Goal: Task Accomplishment & Management: Manage account settings

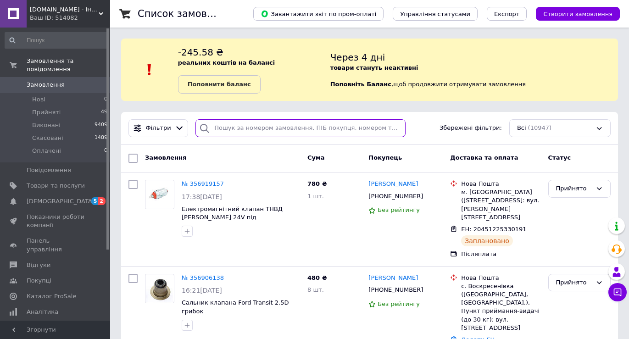
click at [258, 135] on input "search" at bounding box center [300, 128] width 210 height 18
type input "2247"
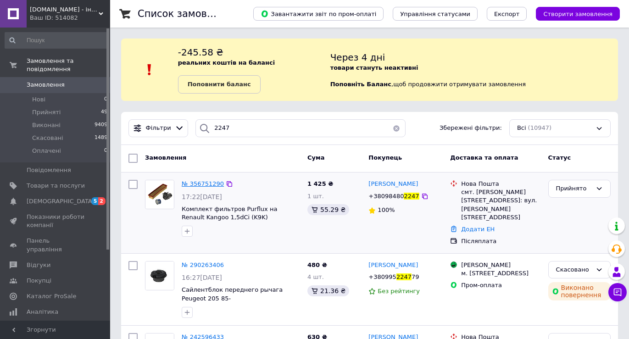
click at [193, 183] on span "№ 356751290" at bounding box center [203, 183] width 42 height 7
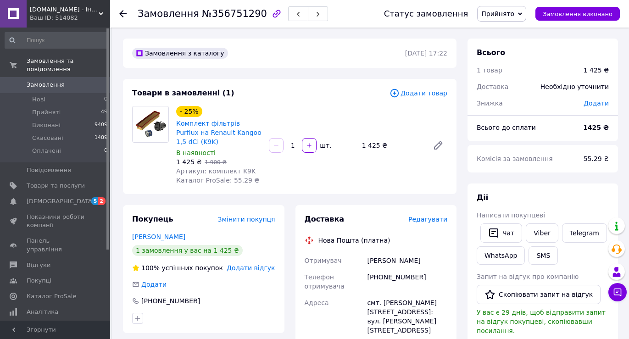
click at [425, 215] on span "Редагувати" at bounding box center [427, 218] width 39 height 7
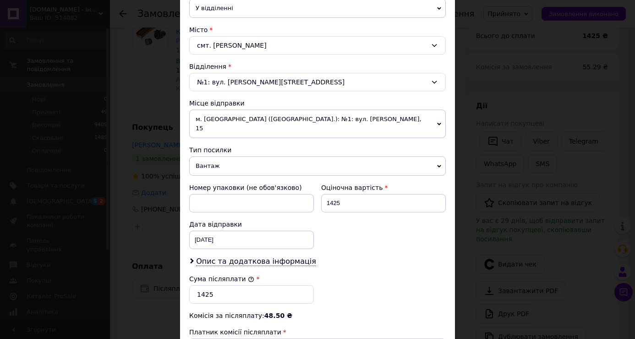
scroll to position [361, 0]
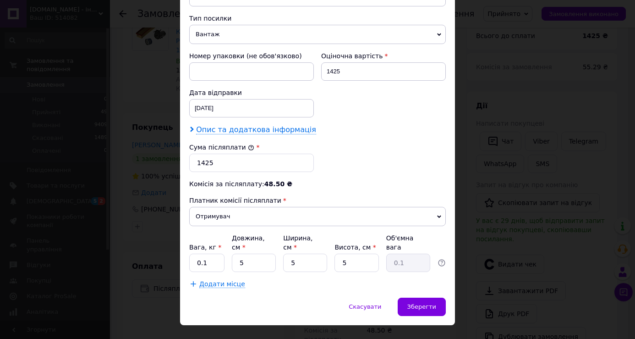
click at [219, 125] on span "Опис та додаткова інформація" at bounding box center [256, 129] width 120 height 9
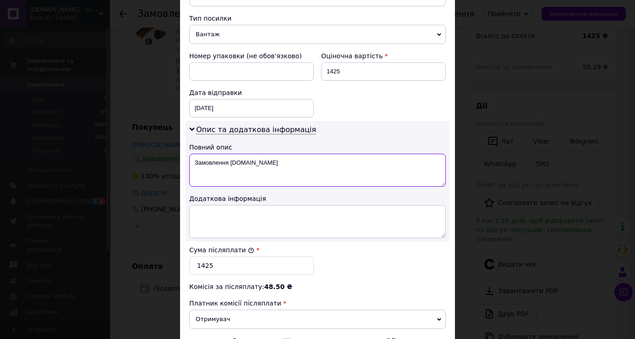
drag, startPoint x: 202, startPoint y: 154, endPoint x: 293, endPoint y: 154, distance: 91.2
click at [293, 154] on textarea "Замовлення [DOMAIN_NAME]" at bounding box center [317, 170] width 257 height 33
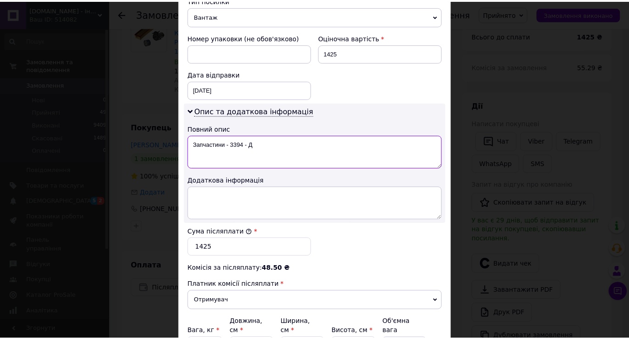
scroll to position [464, 0]
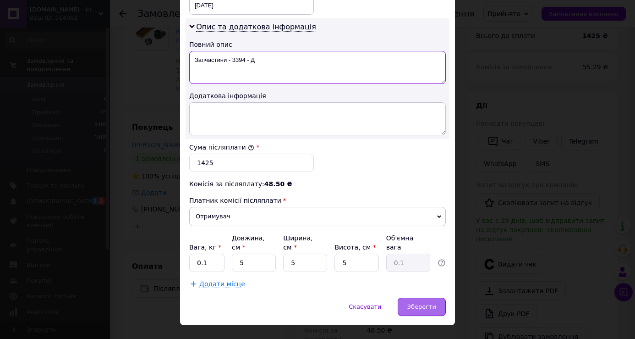
type textarea "Запчастини - 3394 - Д"
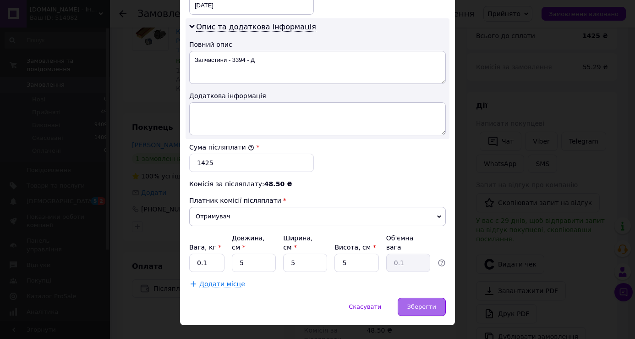
click at [416, 303] on span "Зберегти" at bounding box center [422, 306] width 29 height 7
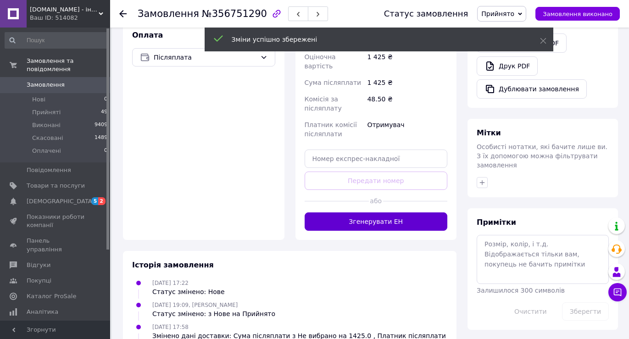
click at [371, 212] on button "Згенерувати ЕН" at bounding box center [375, 221] width 143 height 18
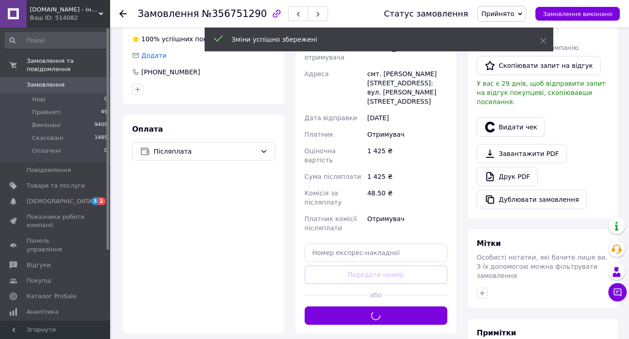
scroll to position [139, 0]
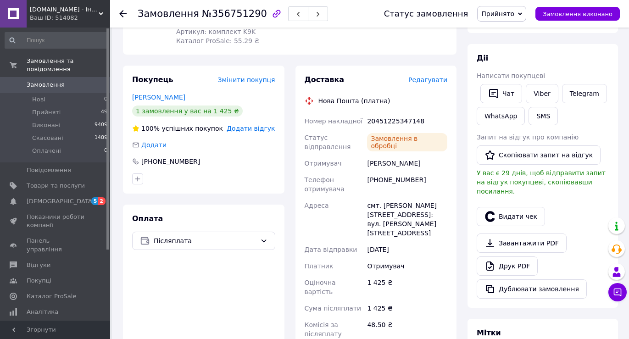
click at [393, 113] on div "20451225347148" at bounding box center [407, 121] width 84 height 17
copy div "20451225347148"
drag, startPoint x: 63, startPoint y: 74, endPoint x: 70, endPoint y: 78, distance: 7.4
click at [64, 81] on span "Замовлення" at bounding box center [56, 85] width 58 height 8
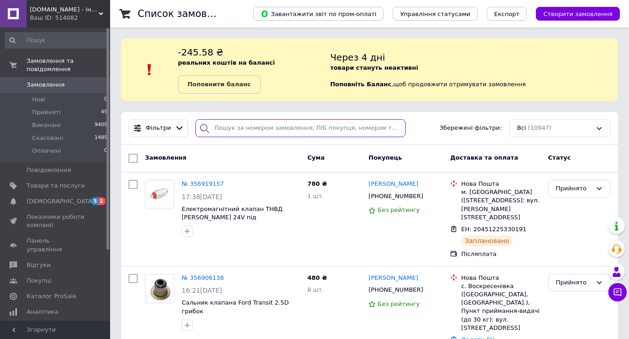
click at [235, 126] on input "search" at bounding box center [300, 128] width 210 height 18
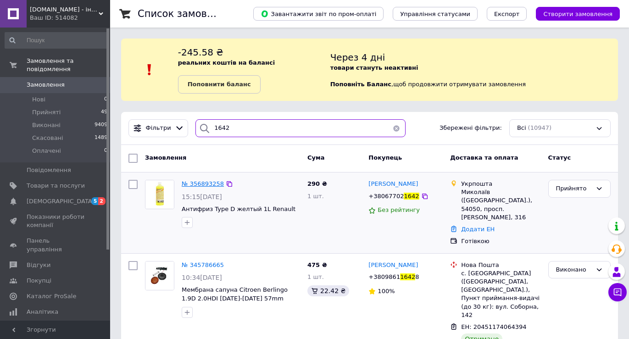
type input "1642"
click at [207, 184] on span "№ 356893258" at bounding box center [203, 183] width 42 height 7
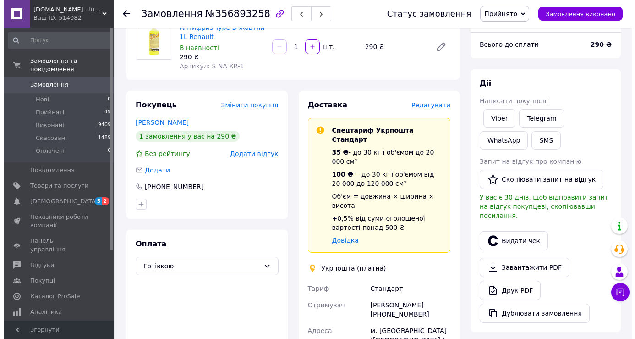
scroll to position [92, 0]
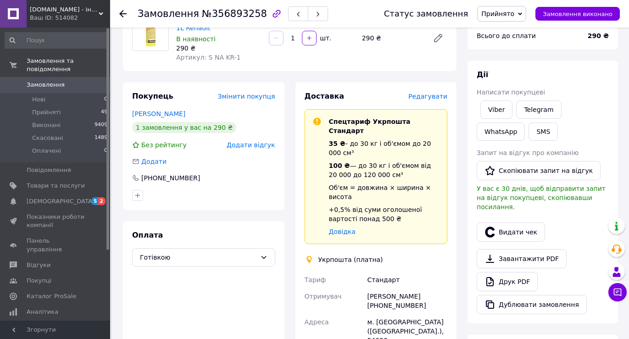
click at [436, 99] on span "Редагувати" at bounding box center [427, 96] width 39 height 7
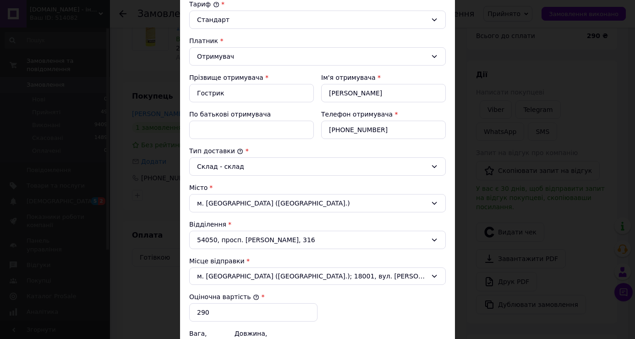
scroll to position [229, 0]
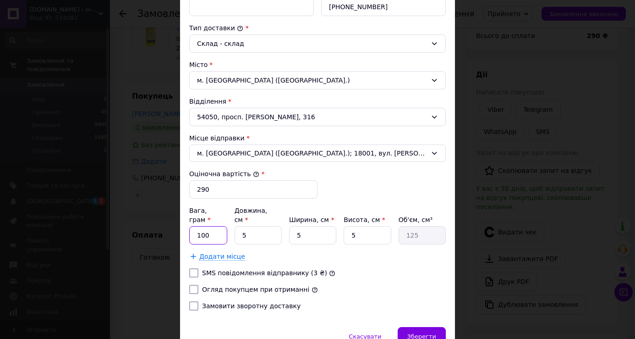
click at [210, 226] on input "100" at bounding box center [208, 235] width 38 height 18
type input "1200"
type input "1"
type input "25"
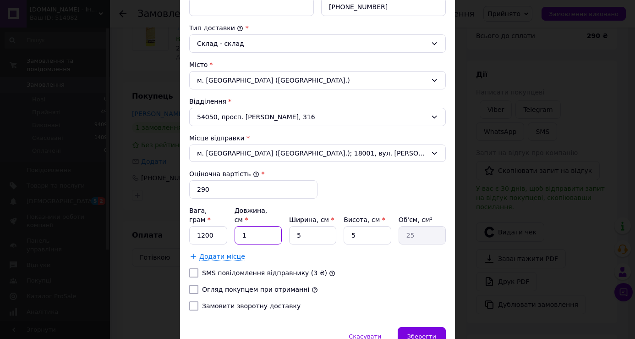
type input "10"
type input "250"
type input "10"
type input "1"
type input "50"
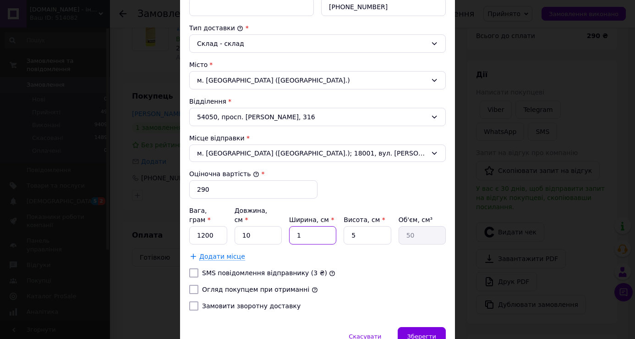
type input "10"
type input "500"
type input "10"
type input "2"
type input "200"
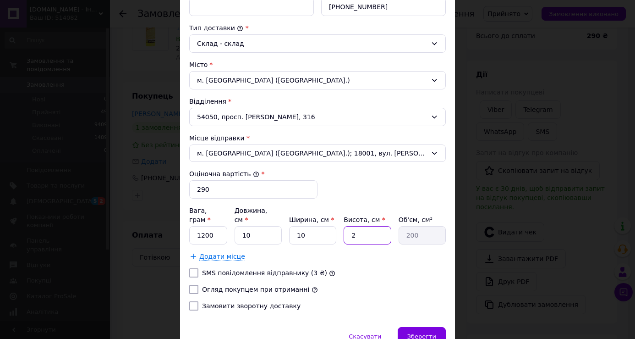
type input "26"
type input "2600"
type input "26"
click at [212, 286] on label "Огляд покупцем при отриманні" at bounding box center [255, 289] width 107 height 7
click at [199, 285] on input "Огляд покупцем при отриманні" at bounding box center [193, 289] width 9 height 9
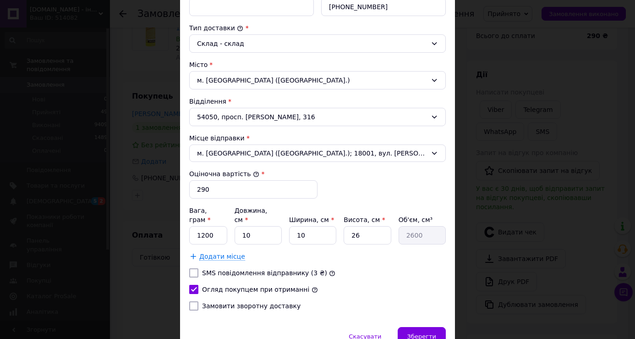
checkbox input "true"
click at [258, 302] on label "Замовити зворотну доставку" at bounding box center [251, 305] width 99 height 7
click at [199, 301] on input "Замовити зворотну доставку" at bounding box center [193, 305] width 9 height 9
checkbox input "true"
click at [247, 329] on input "Сума післяплати" at bounding box center [317, 338] width 257 height 18
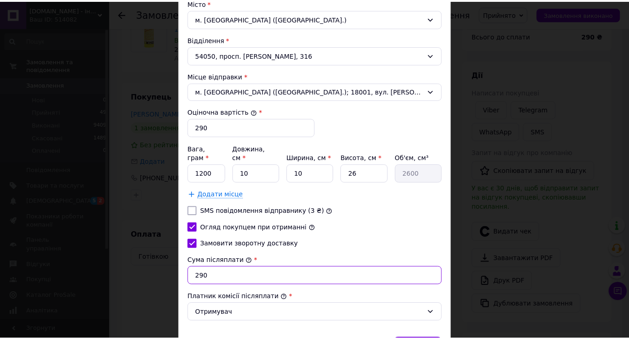
scroll to position [341, 0]
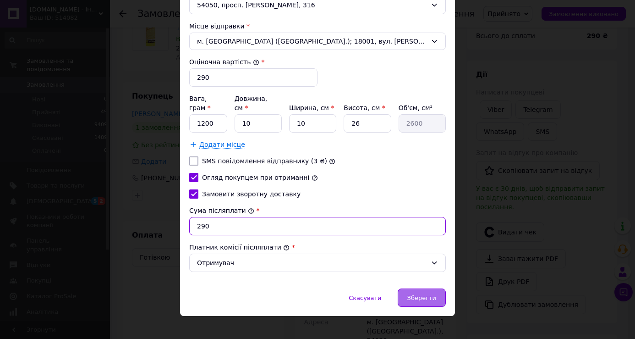
type input "290"
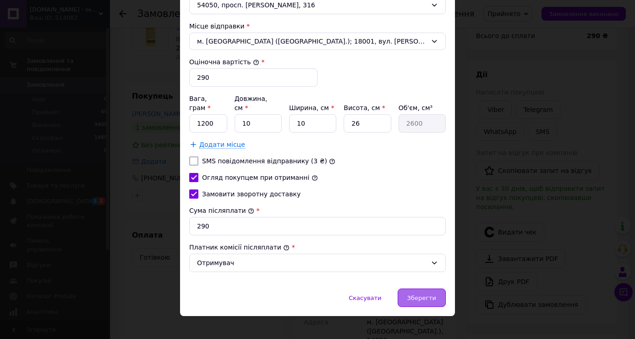
click at [416, 293] on div "Зберегти" at bounding box center [422, 297] width 48 height 18
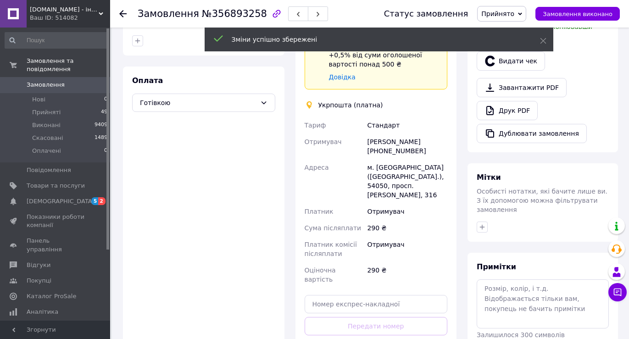
scroll to position [367, 0]
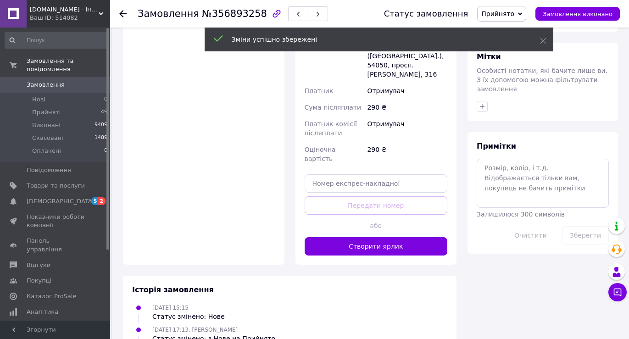
click at [395, 237] on button "Створити ярлик" at bounding box center [375, 246] width 143 height 18
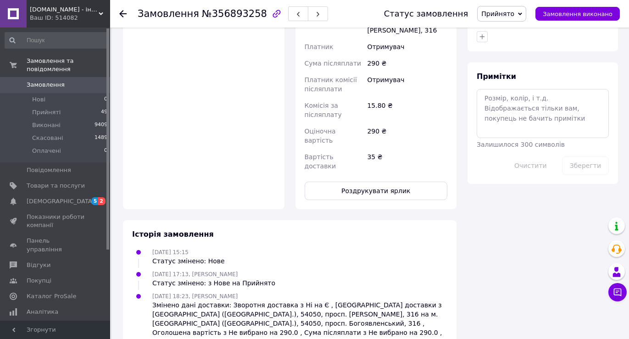
scroll to position [270, 0]
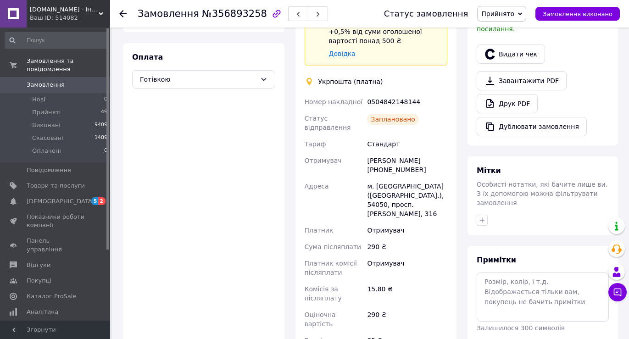
click at [392, 94] on div "0504842148144" at bounding box center [407, 102] width 84 height 17
copy div "0504842148144"
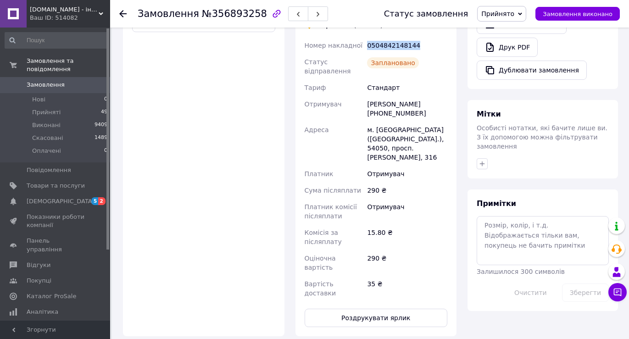
scroll to position [361, 0]
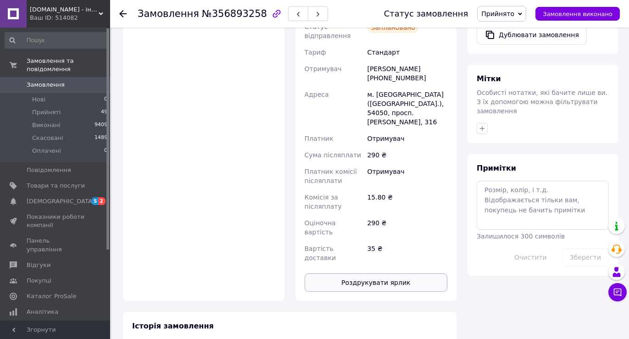
click at [380, 273] on button "Роздрукувати ярлик" at bounding box center [375, 282] width 143 height 18
click at [43, 81] on span "Замовлення" at bounding box center [46, 85] width 38 height 8
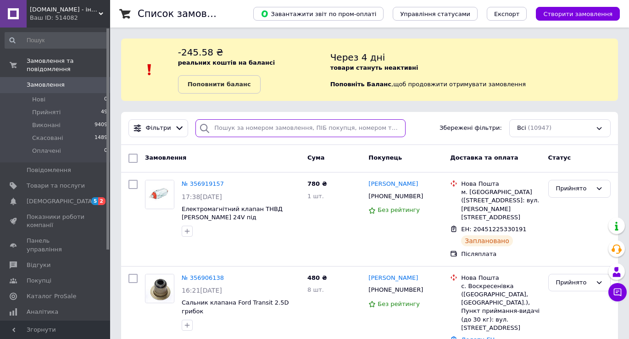
click at [229, 125] on input "search" at bounding box center [300, 128] width 210 height 18
type input "7306"
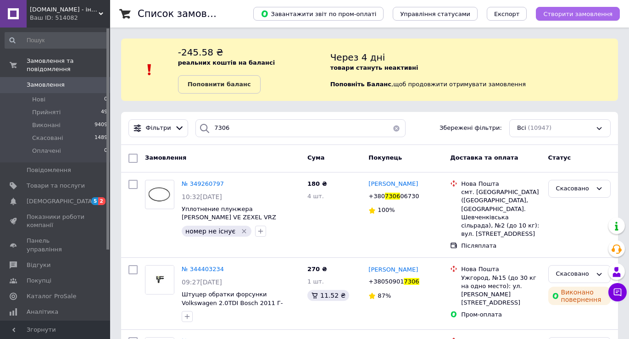
click at [578, 17] on span "Створити замовлення" at bounding box center [577, 14] width 69 height 7
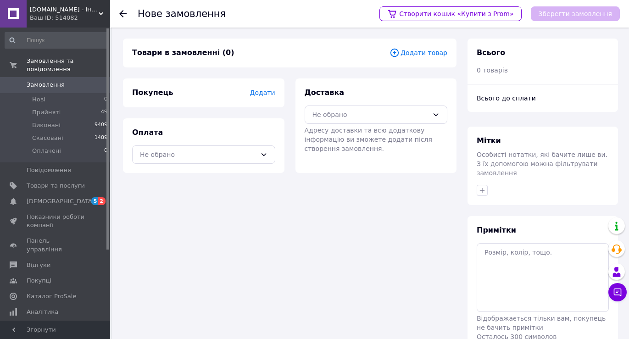
click at [427, 57] on span "Додати товар" at bounding box center [418, 53] width 58 height 10
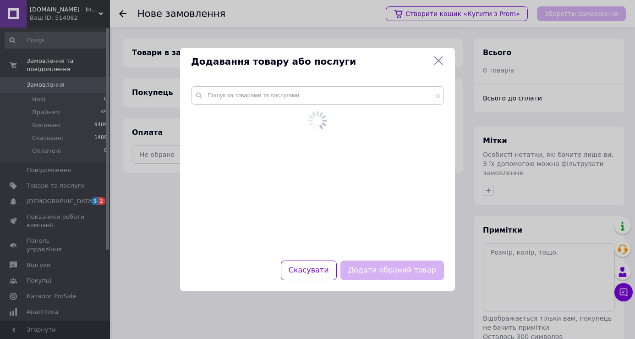
click at [427, 52] on div "Додавання товару або послуги" at bounding box center [317, 62] width 275 height 28
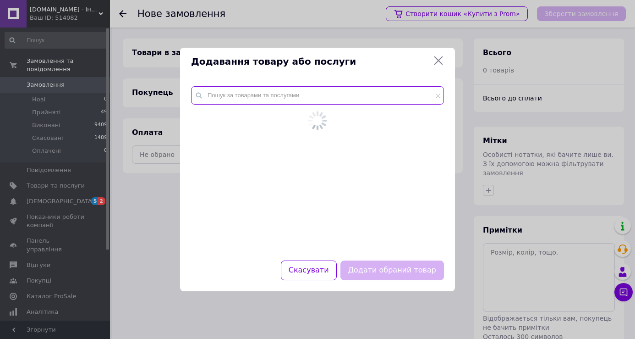
click at [379, 96] on input "text" at bounding box center [317, 95] width 253 height 18
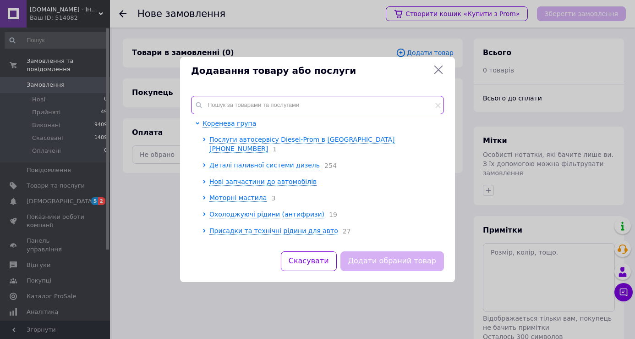
paste input "7.02256.04.0"
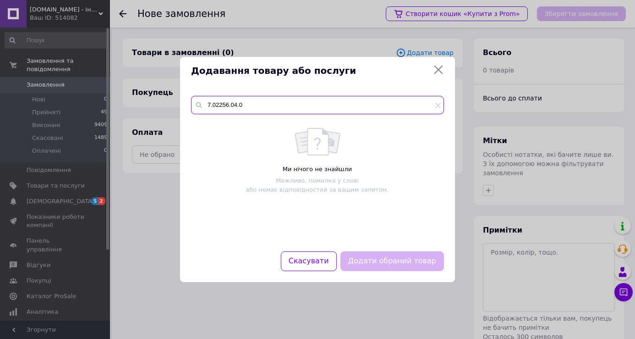
type input "7.02256.04.0"
drag, startPoint x: 108, startPoint y: 88, endPoint x: 100, endPoint y: 83, distance: 9.3
click at [108, 88] on div "Додавання товару або послуги 7.02256.04.0 Ми нічого не знайшли Можливо, помилка…" at bounding box center [317, 169] width 635 height 339
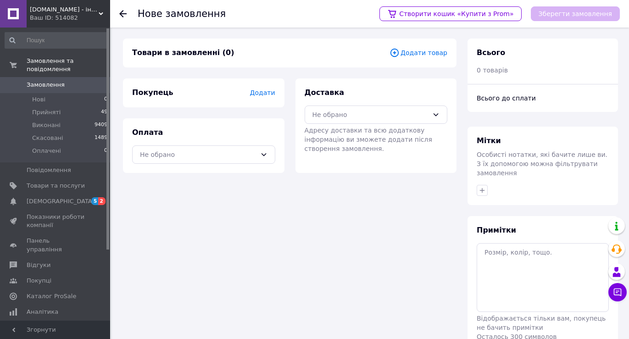
click at [86, 81] on span "0" at bounding box center [97, 85] width 25 height 8
